Goal: Transaction & Acquisition: Purchase product/service

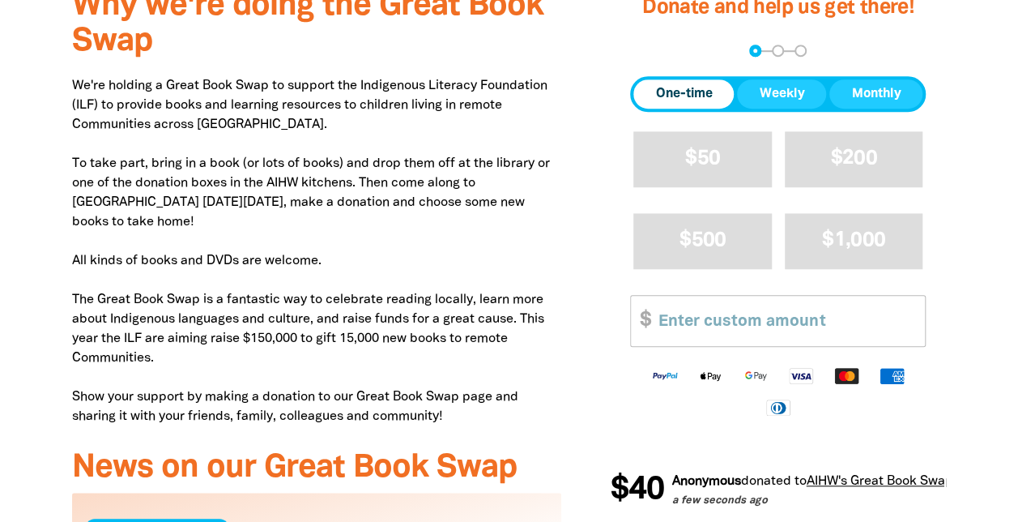
scroll to position [523, 0]
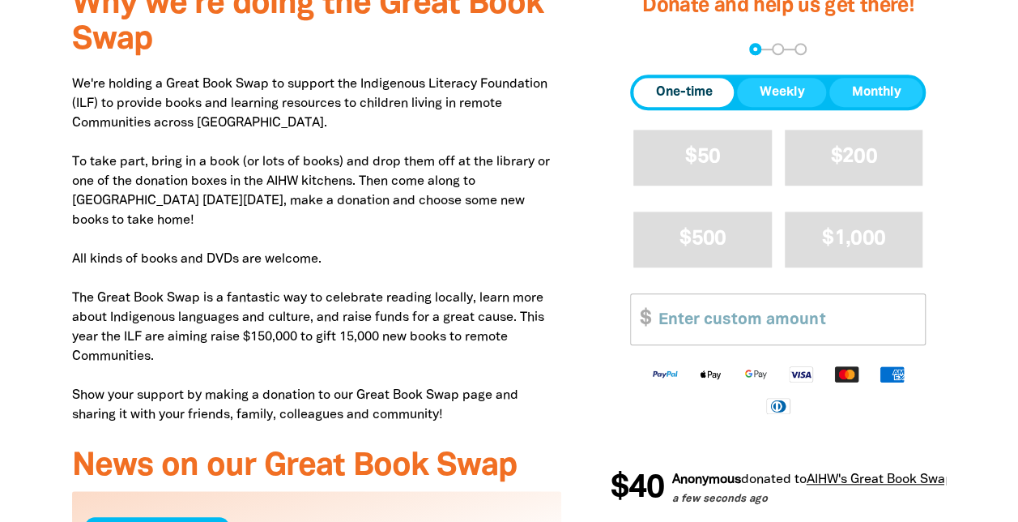
click at [694, 84] on span "One-time" at bounding box center [683, 92] width 57 height 19
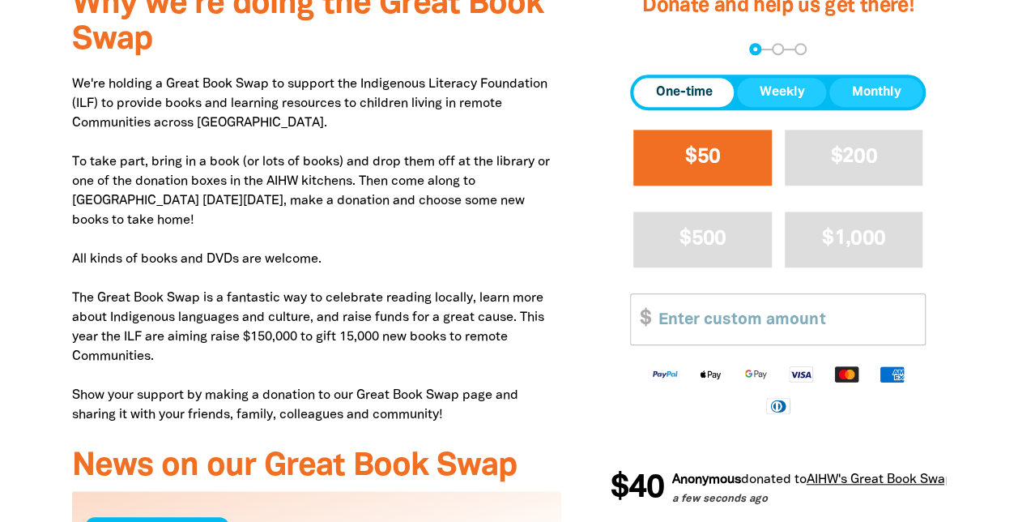
click at [692, 155] on span "$50" at bounding box center [702, 156] width 35 height 19
select select "AU"
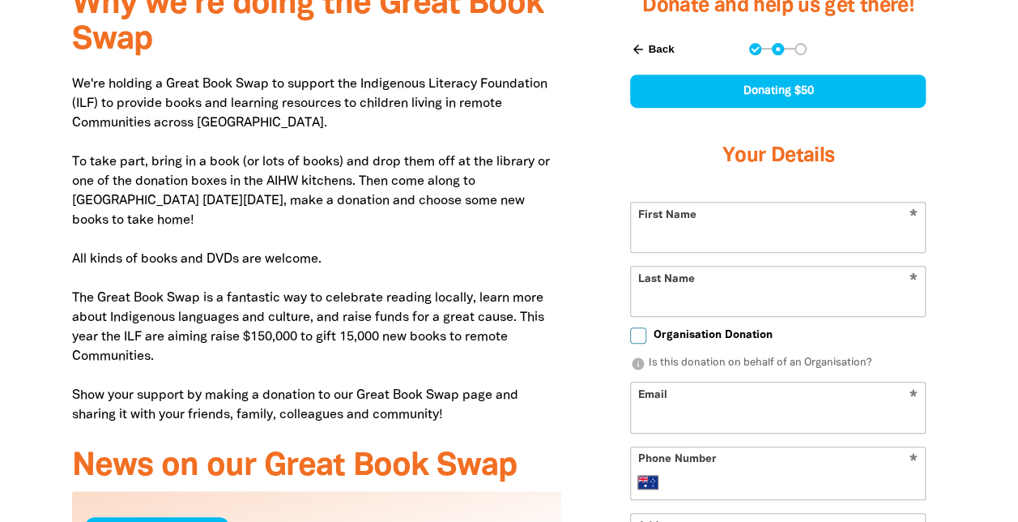
click at [659, 241] on input "First Name" at bounding box center [778, 227] width 294 height 49
type input "Beck"
type input "Cowie"
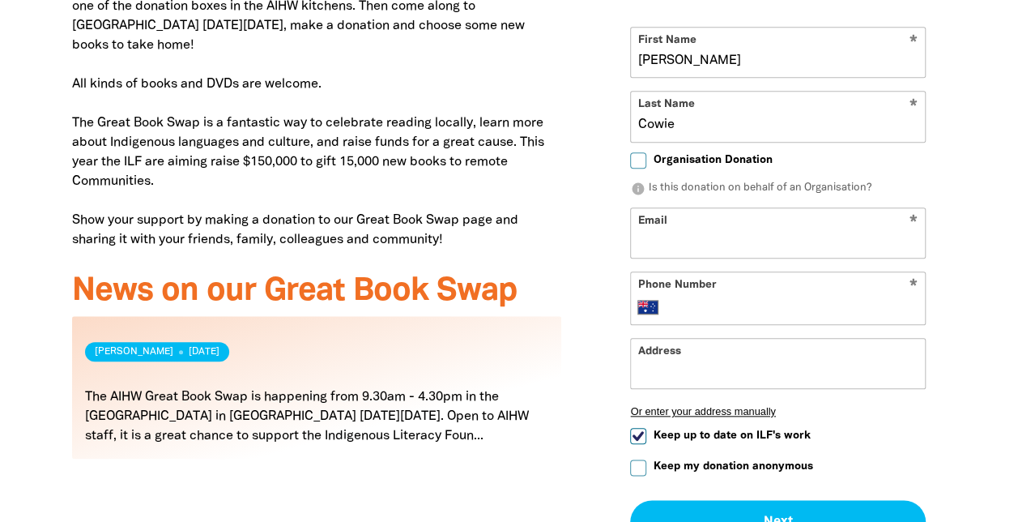
scroll to position [772, 0]
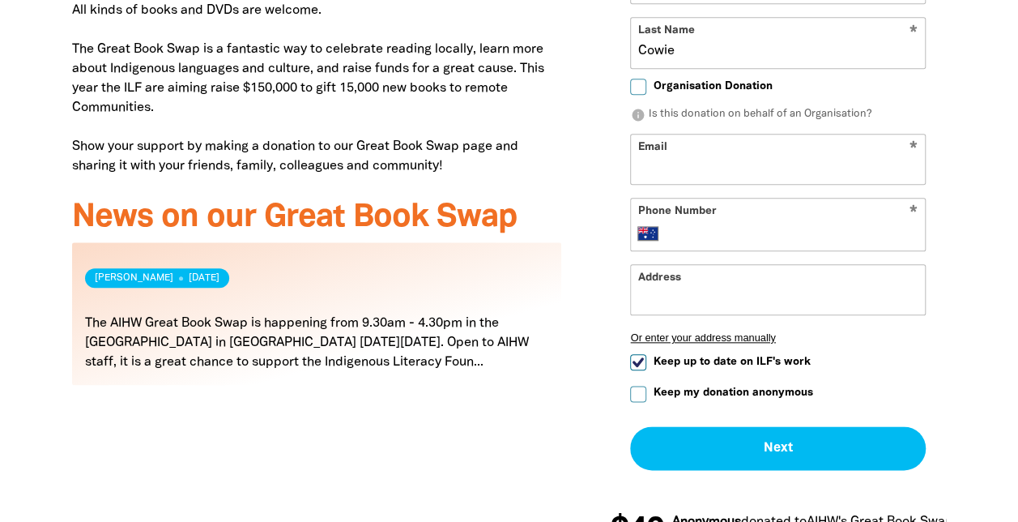
click at [664, 160] on input "Email" at bounding box center [778, 159] width 294 height 49
type input "rclane80@gmail.com"
click at [692, 233] on input "Phone Number" at bounding box center [795, 233] width 248 height 19
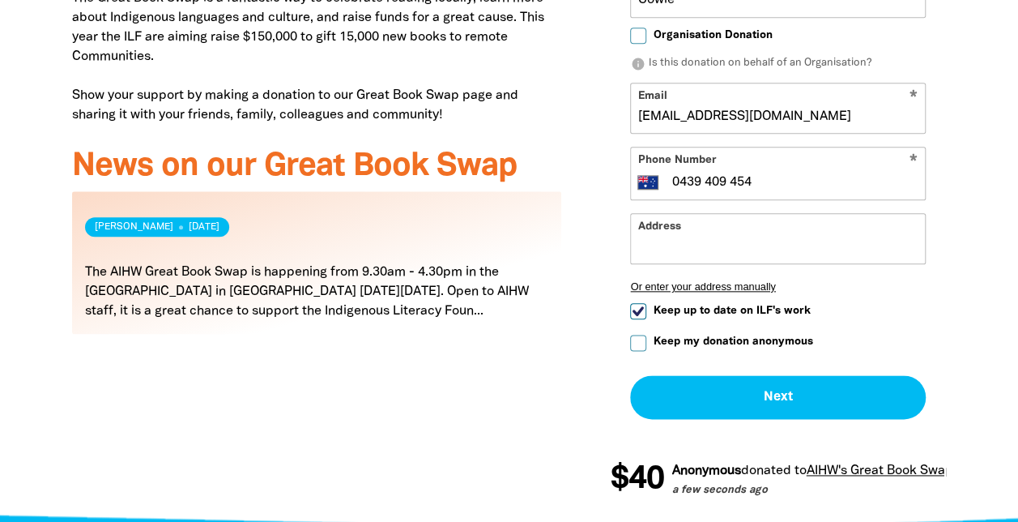
scroll to position [825, 0]
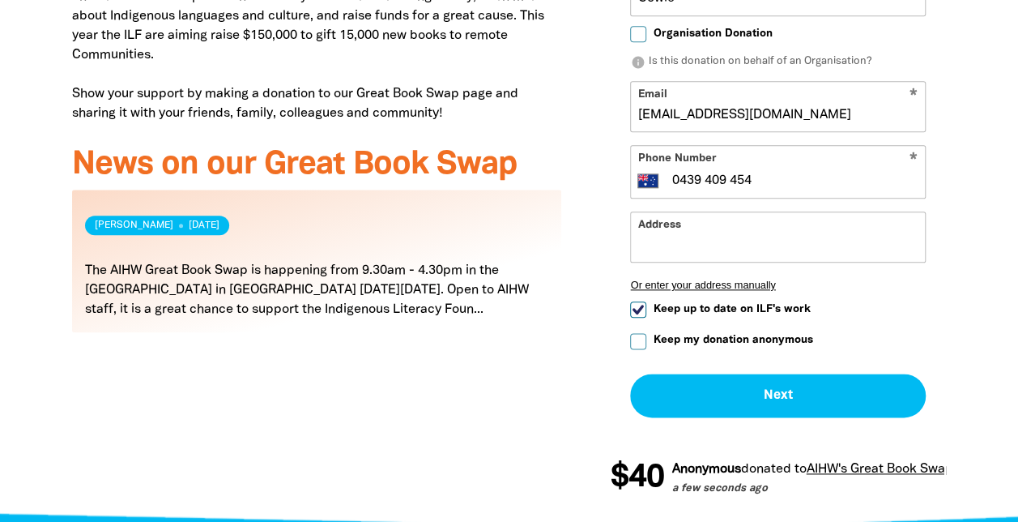
type input "0439 409 454"
click at [637, 311] on input "Keep up to date on ILF's work" at bounding box center [638, 309] width 16 height 16
checkbox input "false"
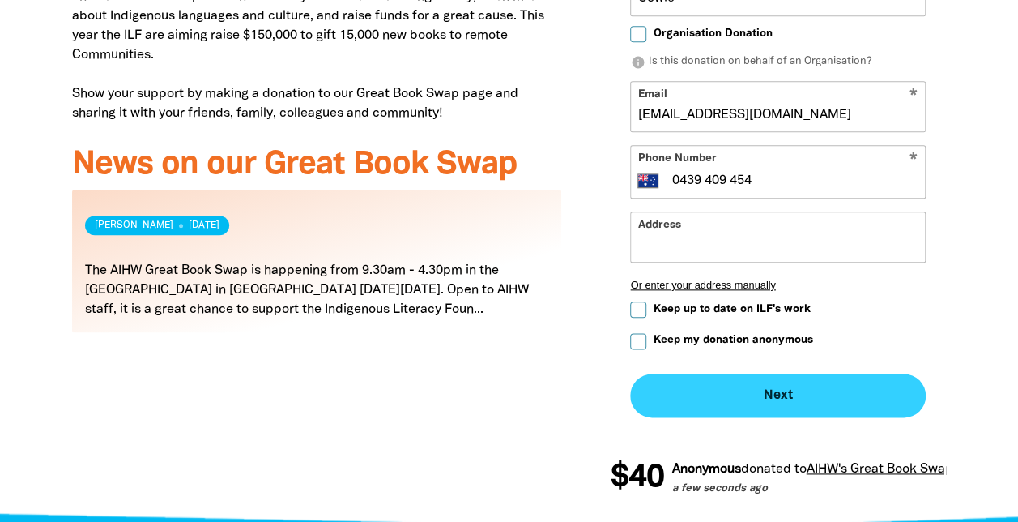
click at [771, 393] on button "Next chevron_right" at bounding box center [778, 396] width 296 height 44
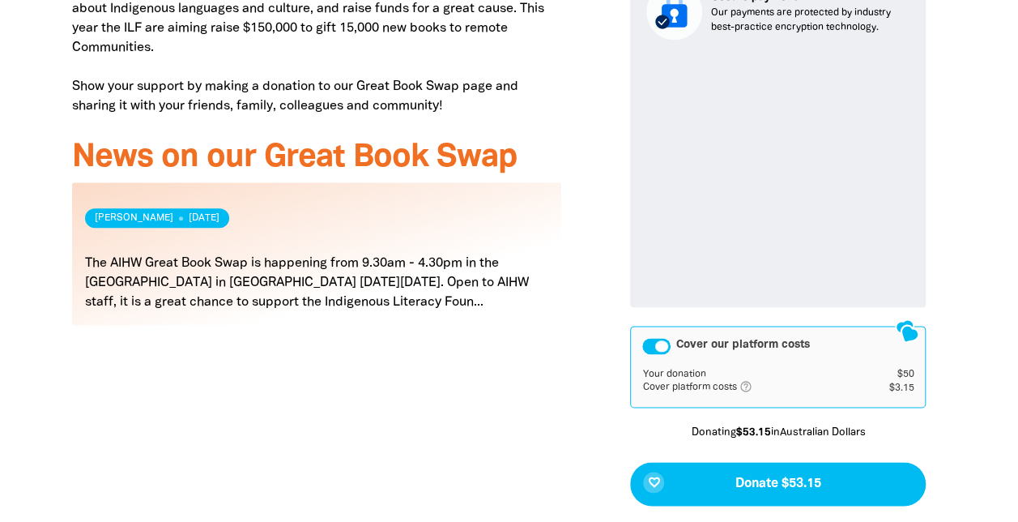
scroll to position [865, 0]
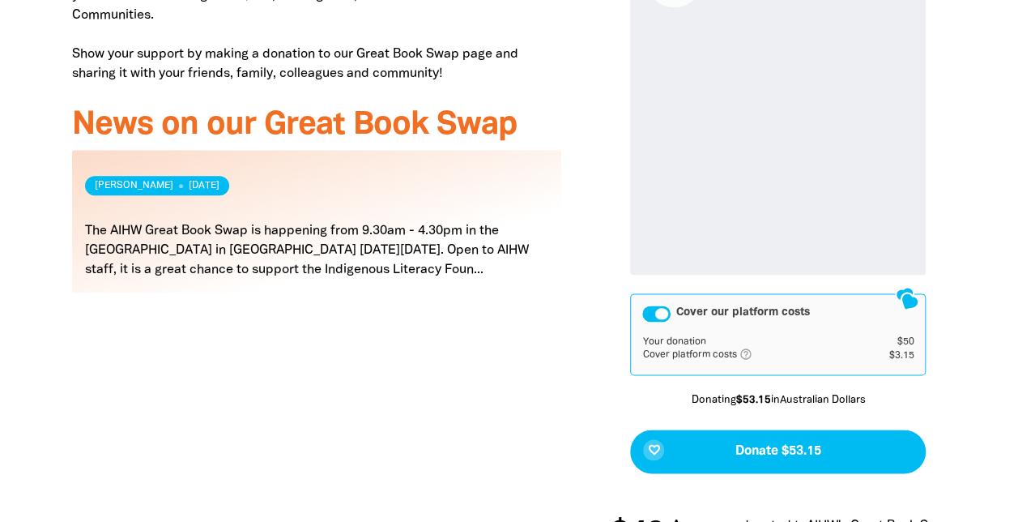
click at [667, 316] on div "Cover our platform costs" at bounding box center [657, 313] width 28 height 16
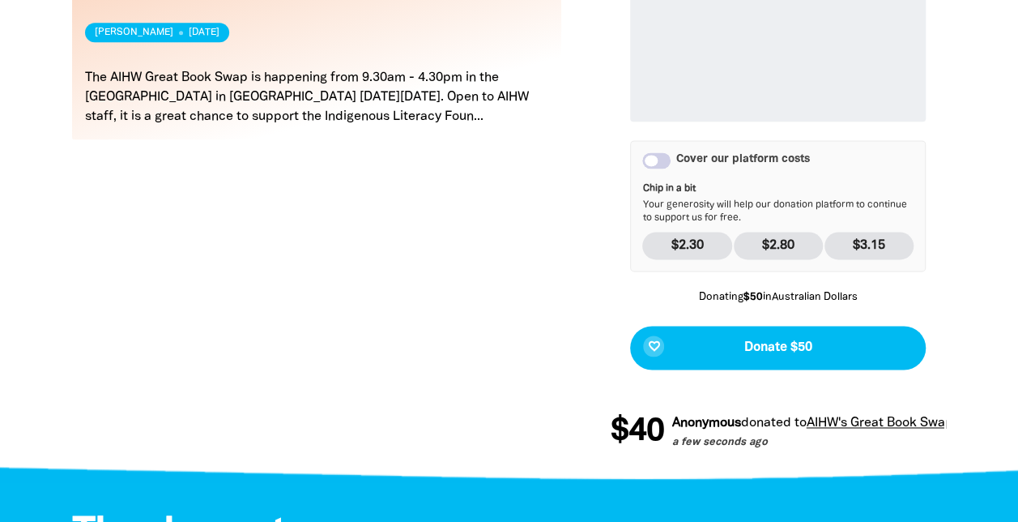
scroll to position [1023, 0]
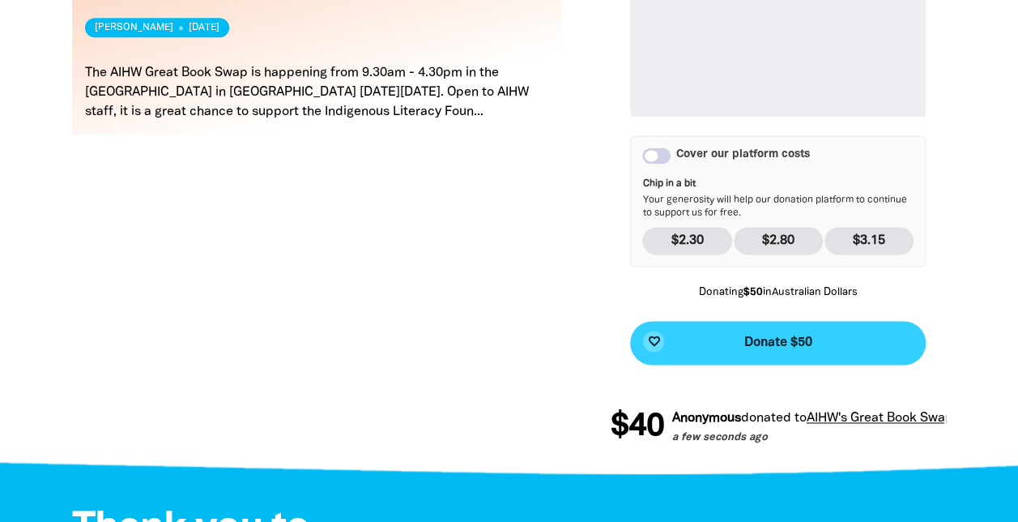
click at [787, 346] on span "Donate $50" at bounding box center [779, 342] width 68 height 13
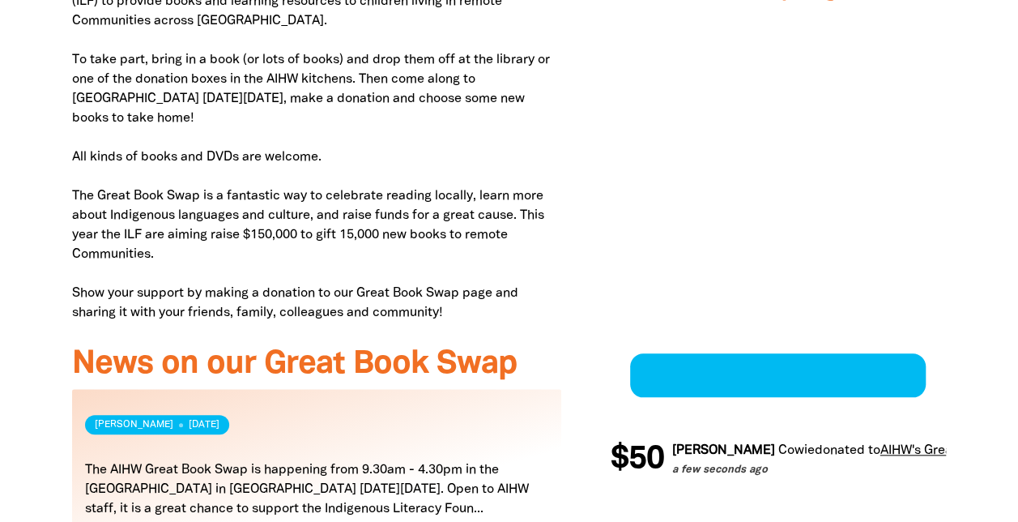
scroll to position [531, 0]
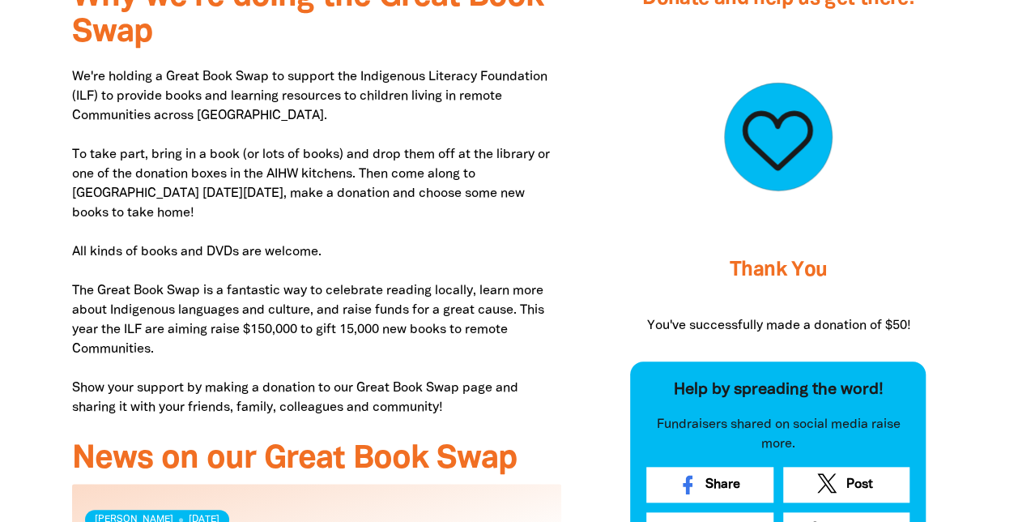
click at [615, 152] on div "Thank You You've successfully made a donation of $50! Help by spreading the wor…" at bounding box center [778, 299] width 336 height 569
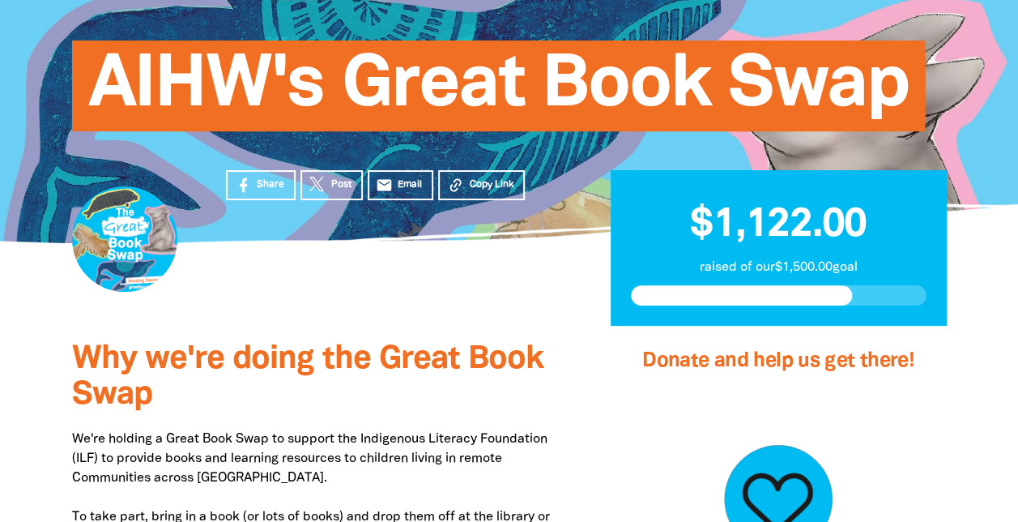
scroll to position [0, 0]
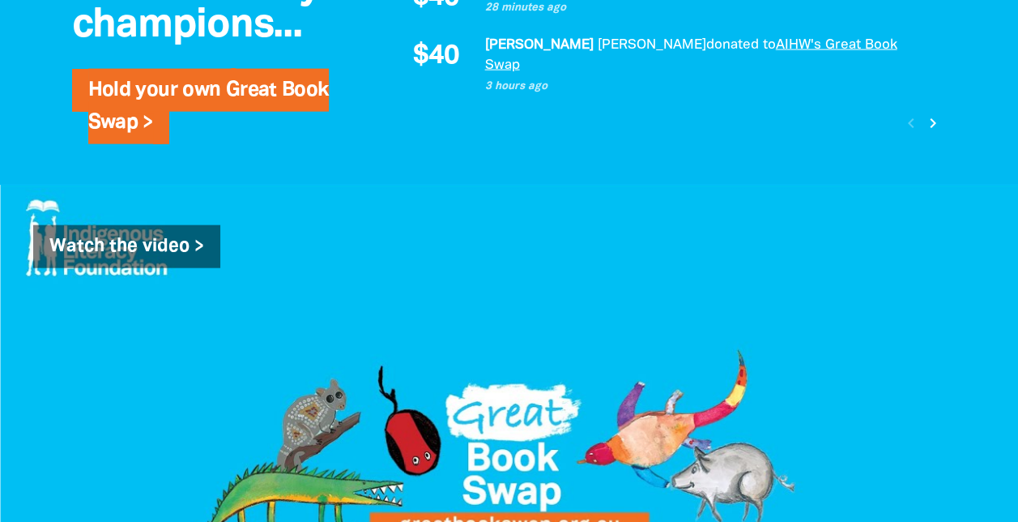
scroll to position [1745, 0]
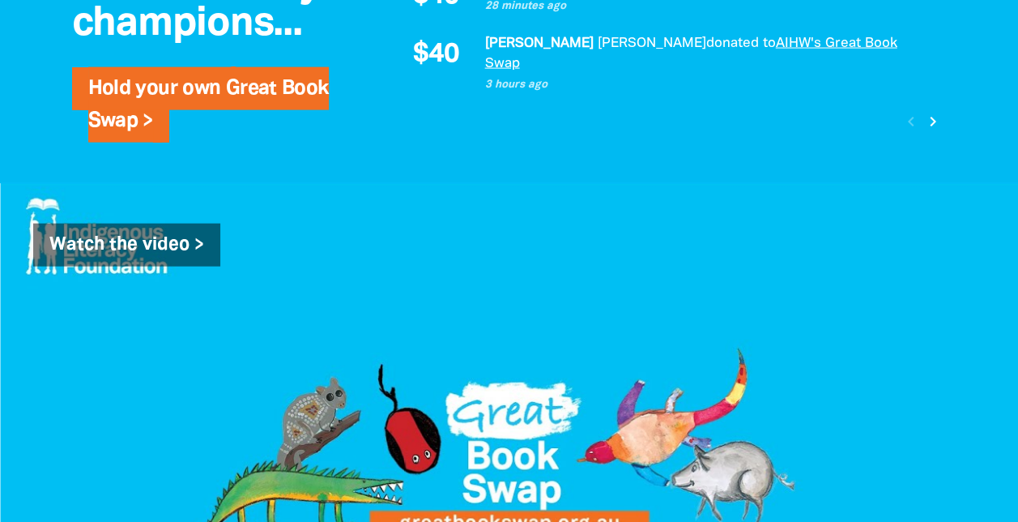
click at [947, 379] on div at bounding box center [510, 396] width 940 height 284
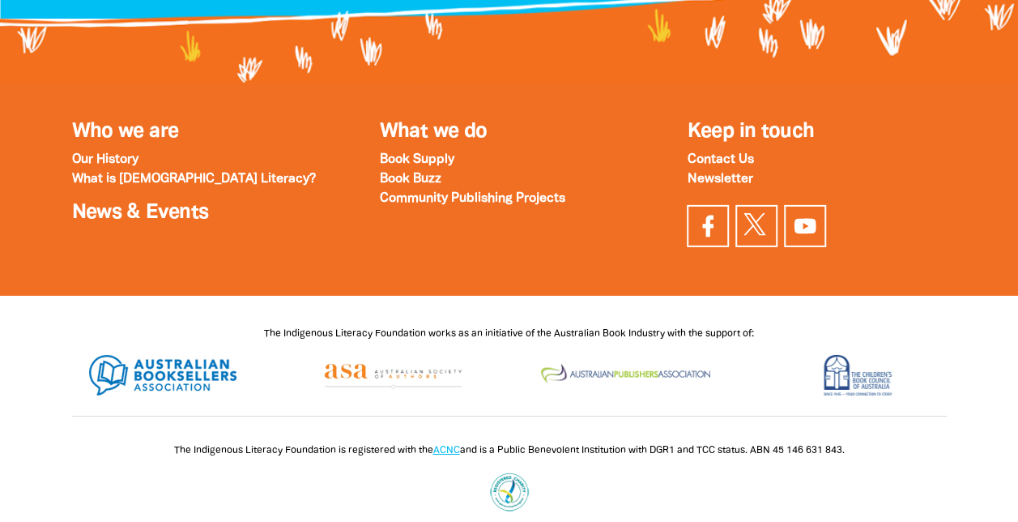
scroll to position [2468, 0]
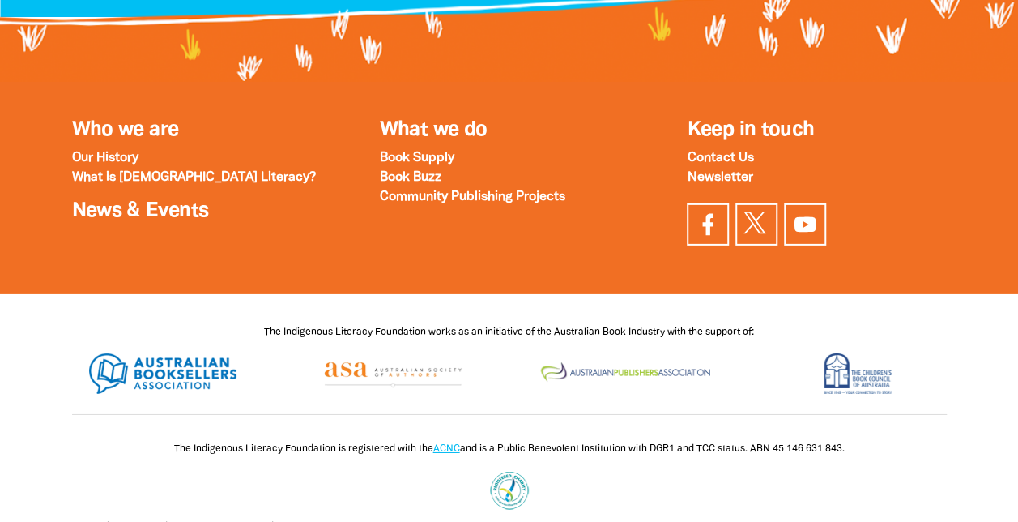
click at [277, 376] on div at bounding box center [163, 381] width 231 height 65
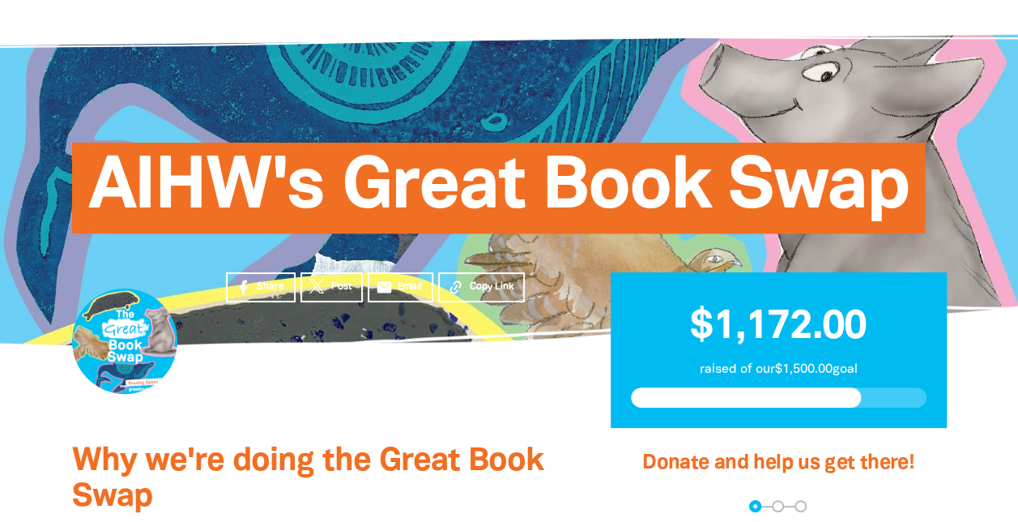
scroll to position [0, 0]
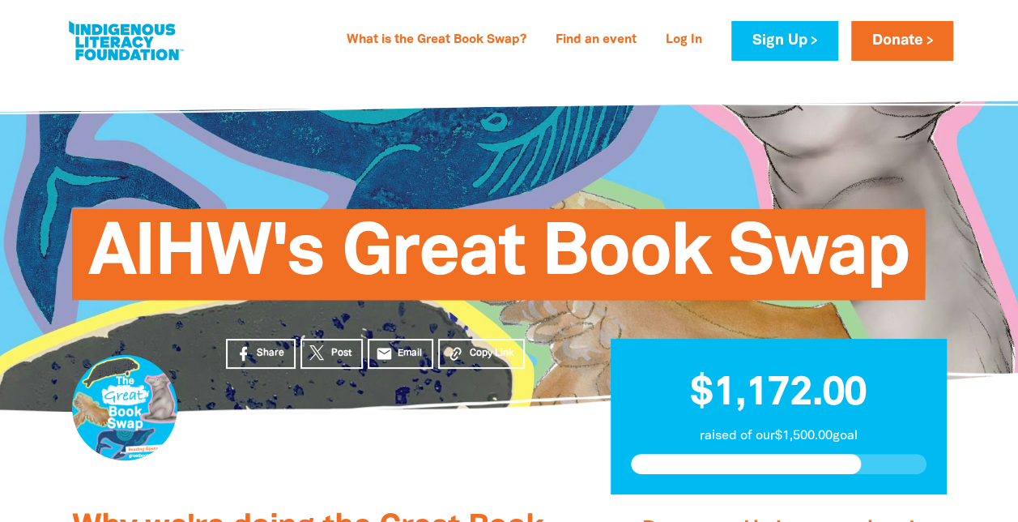
click at [253, 73] on div "What is the Great Book Swap? Find an event Log In Sign Up Donate What is the Gr…" at bounding box center [509, 36] width 1018 height 73
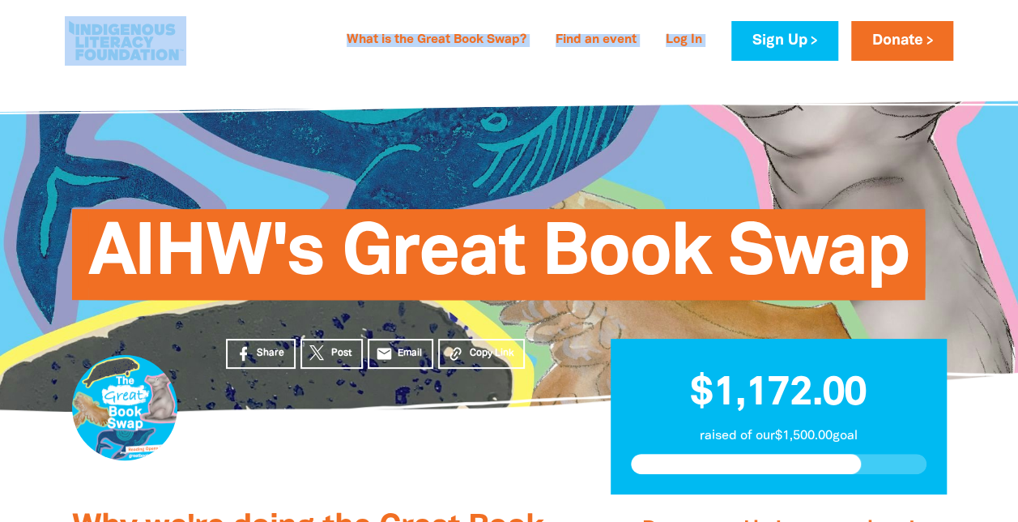
drag, startPoint x: 253, startPoint y: 88, endPoint x: 148, endPoint y: 83, distance: 104.6
click at [148, 73] on div "What is the Great Book Swap? Find an event Log In Sign Up Donate What is the Gr…" at bounding box center [509, 36] width 1018 height 73
